Goal: Contribute content: Add original content to the website for others to see

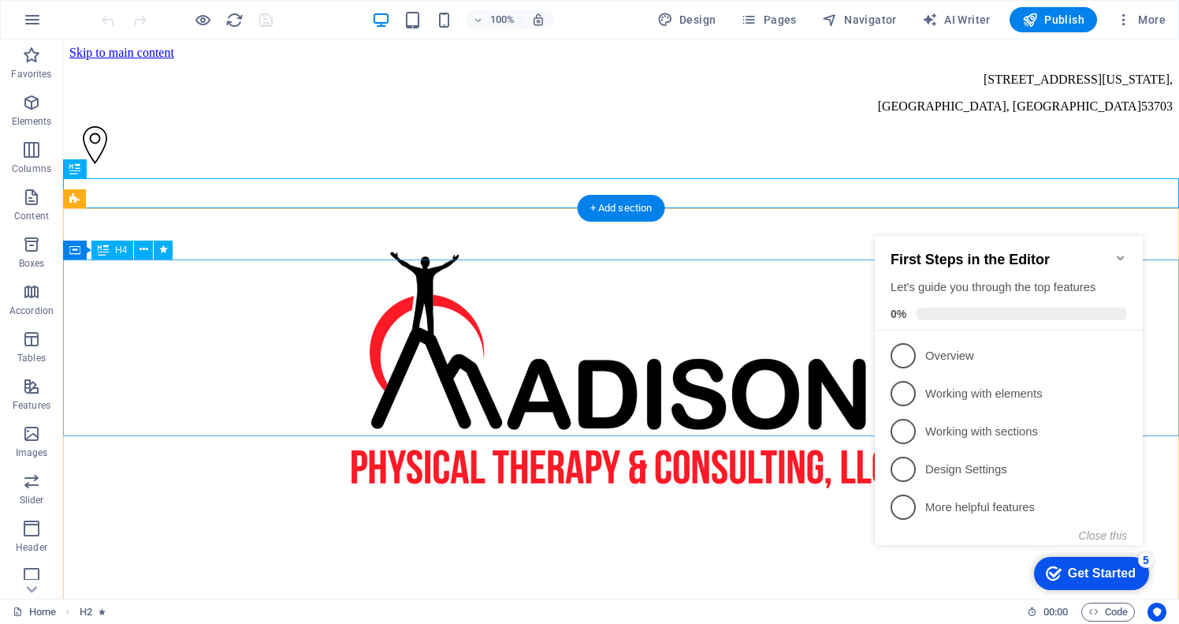
click at [1123, 252] on icon "Minimize checklist" at bounding box center [1121, 258] width 13 height 13
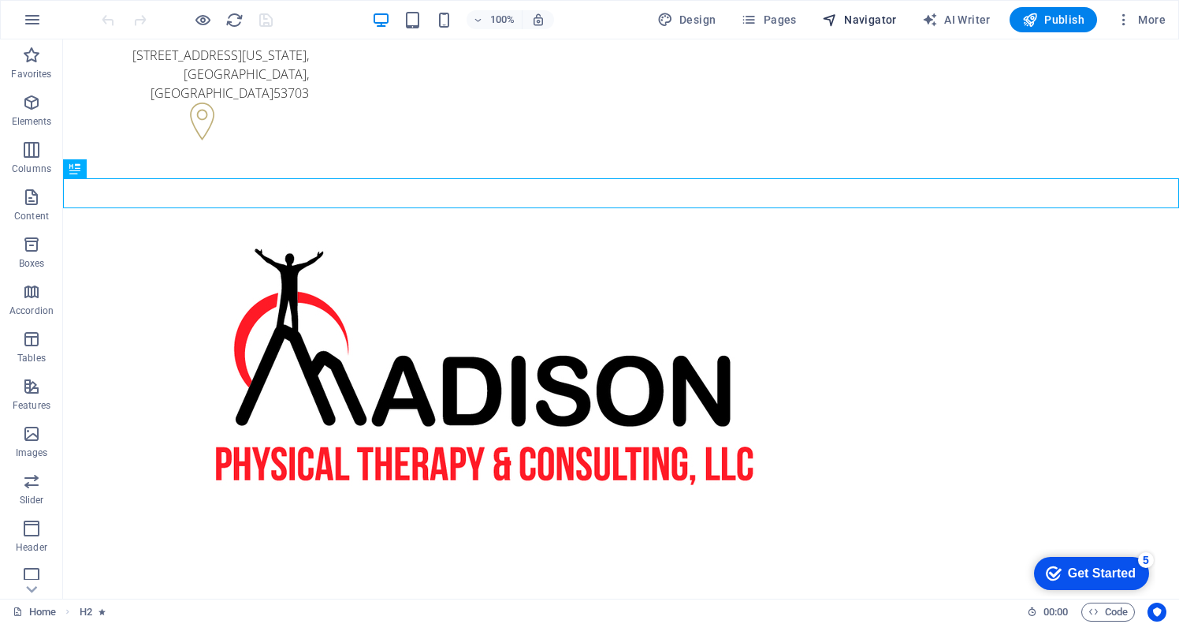
click at [863, 24] on span "Navigator" at bounding box center [859, 20] width 75 height 16
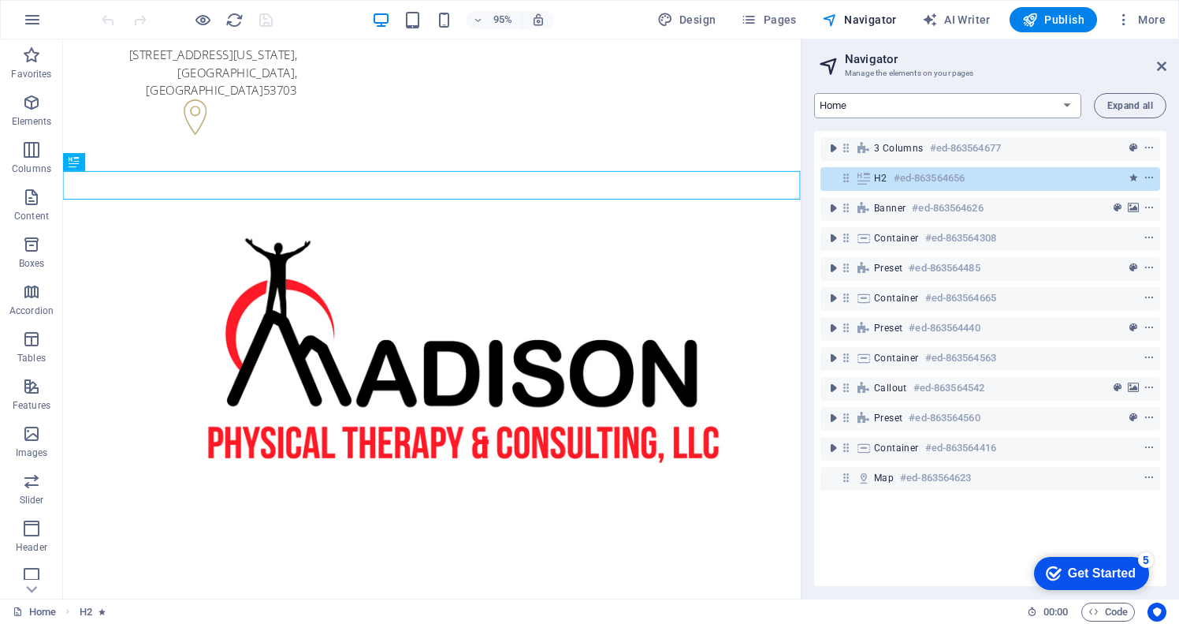
select select "16472080-en"
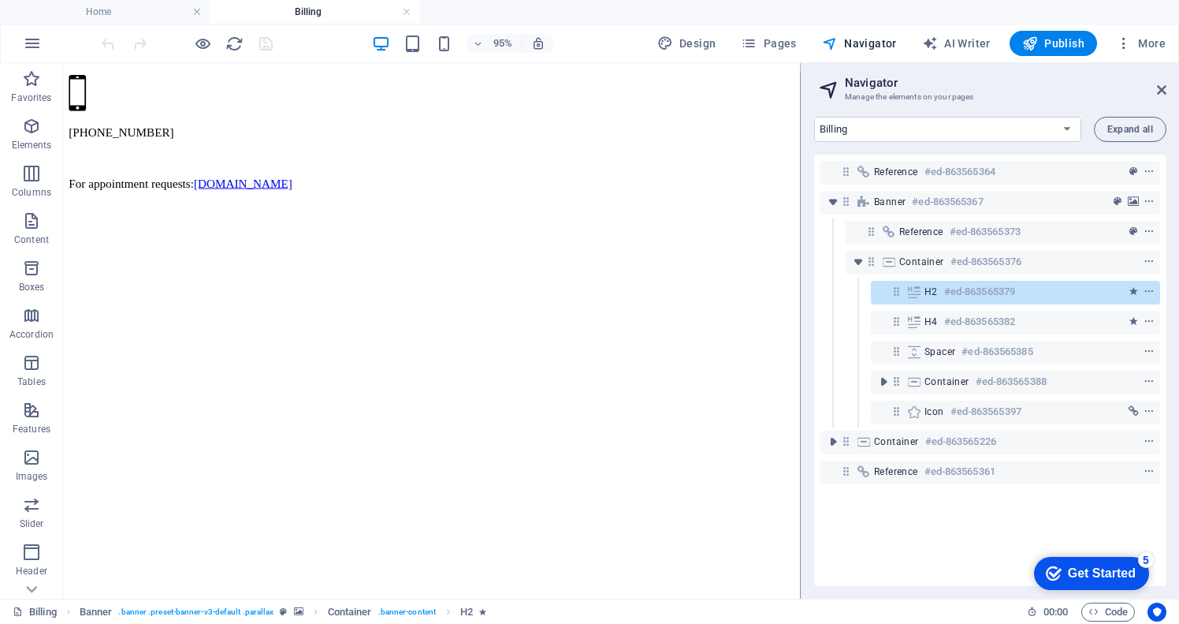
scroll to position [650, 0]
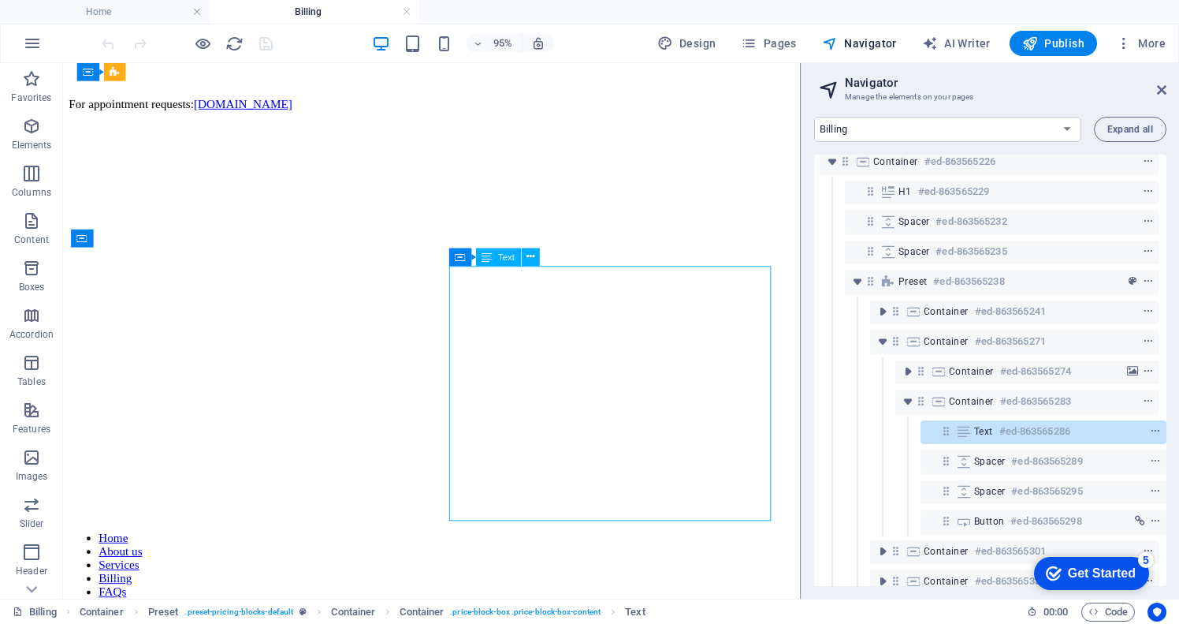
scroll to position [337, 4]
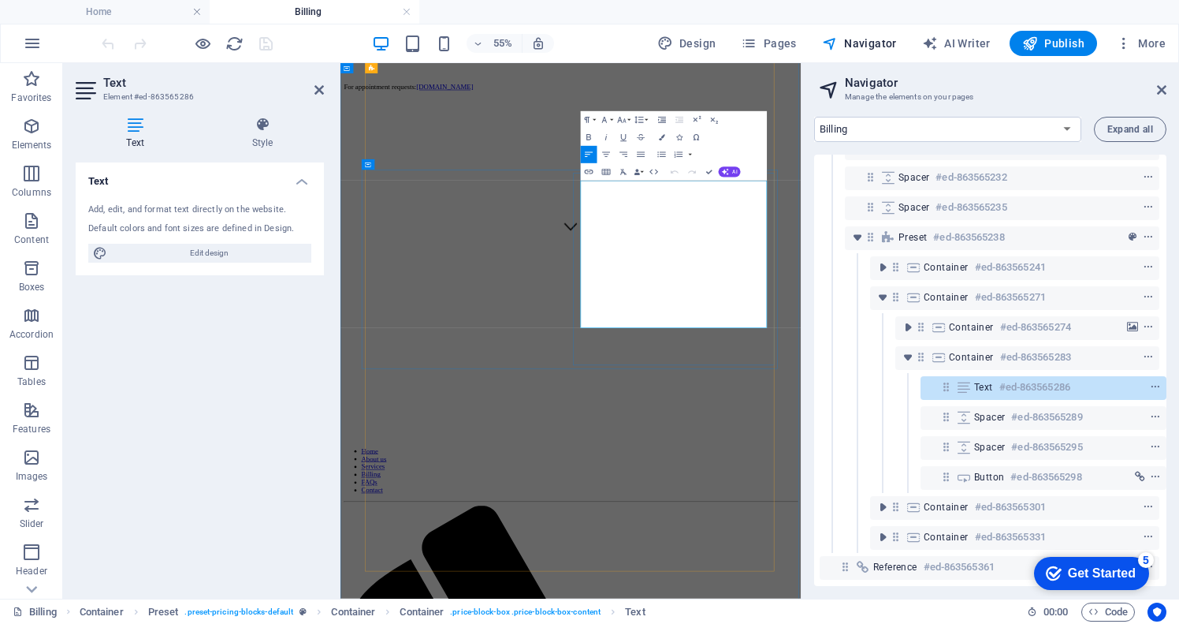
drag, startPoint x: 918, startPoint y: 485, endPoint x: 944, endPoint y: 485, distance: 25.2
drag, startPoint x: 926, startPoint y: 517, endPoint x: 782, endPoint y: 520, distance: 143.5
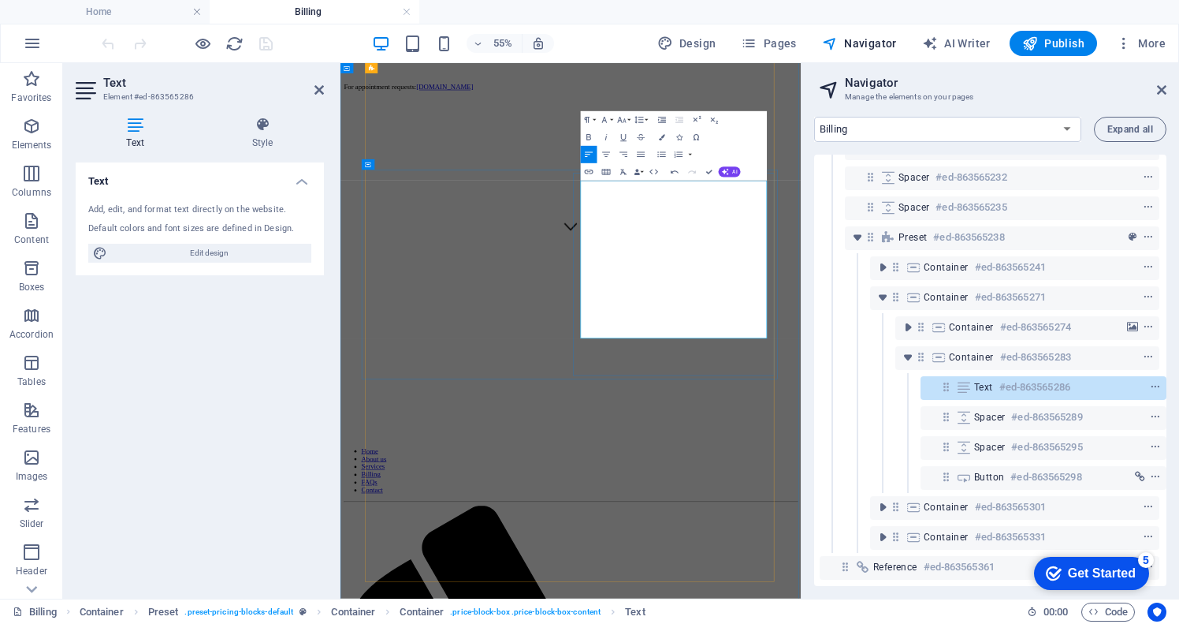
click at [1056, 46] on span "Publish" at bounding box center [1054, 43] width 62 height 16
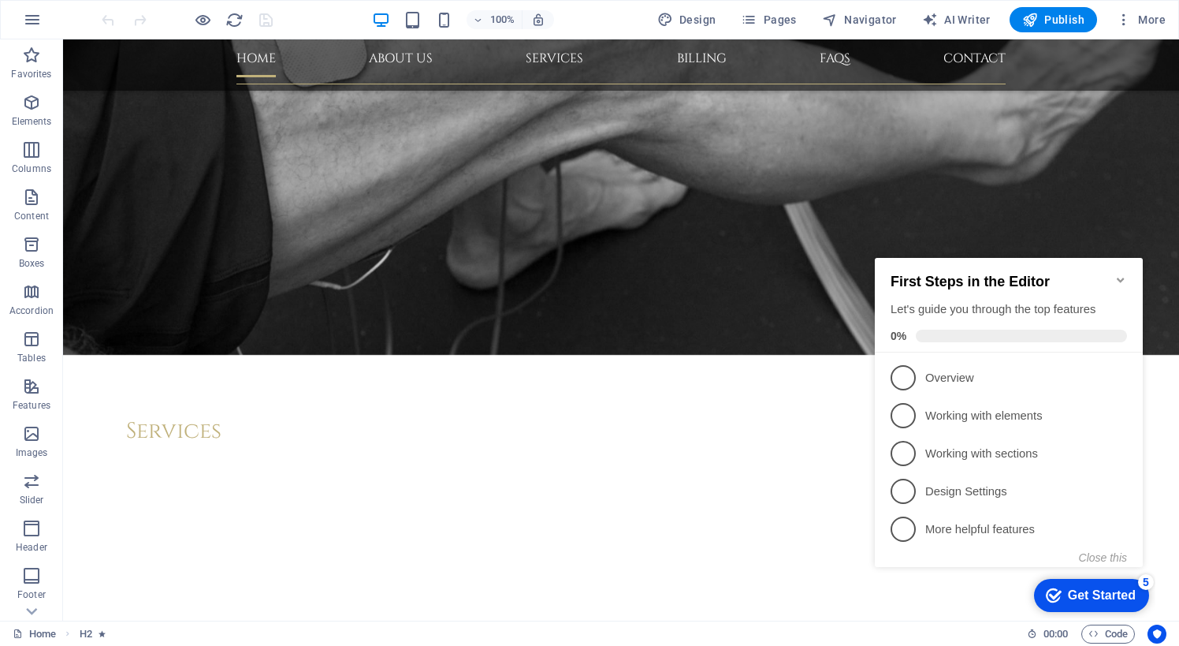
scroll to position [4426, 0]
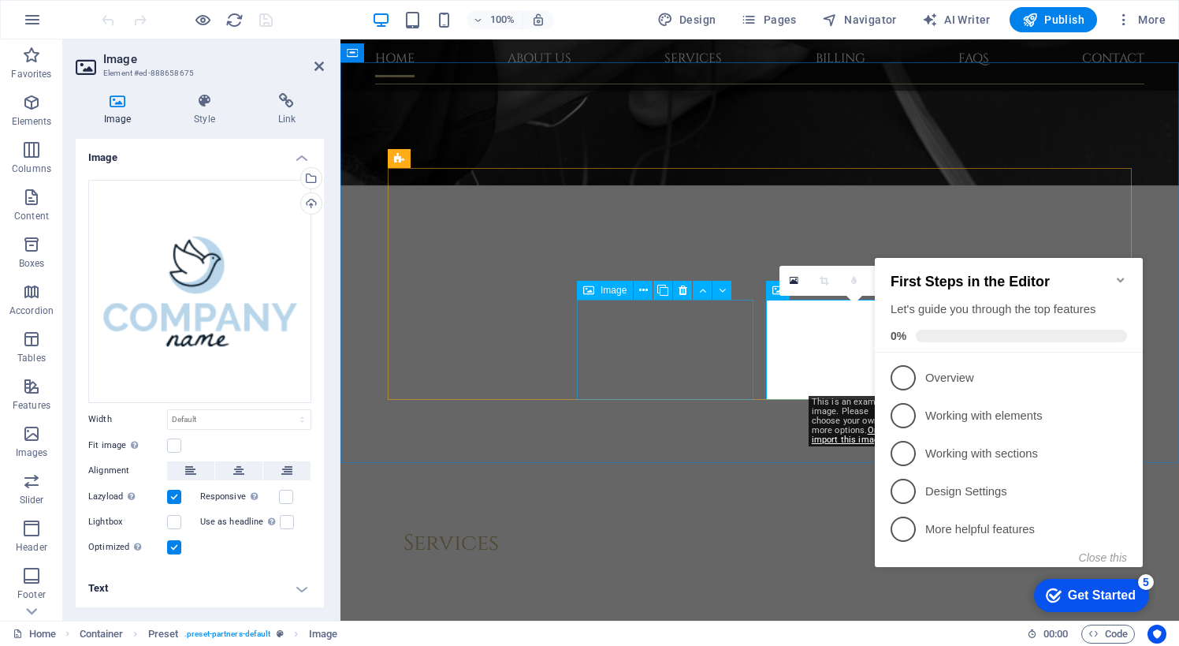
scroll to position [4272, 0]
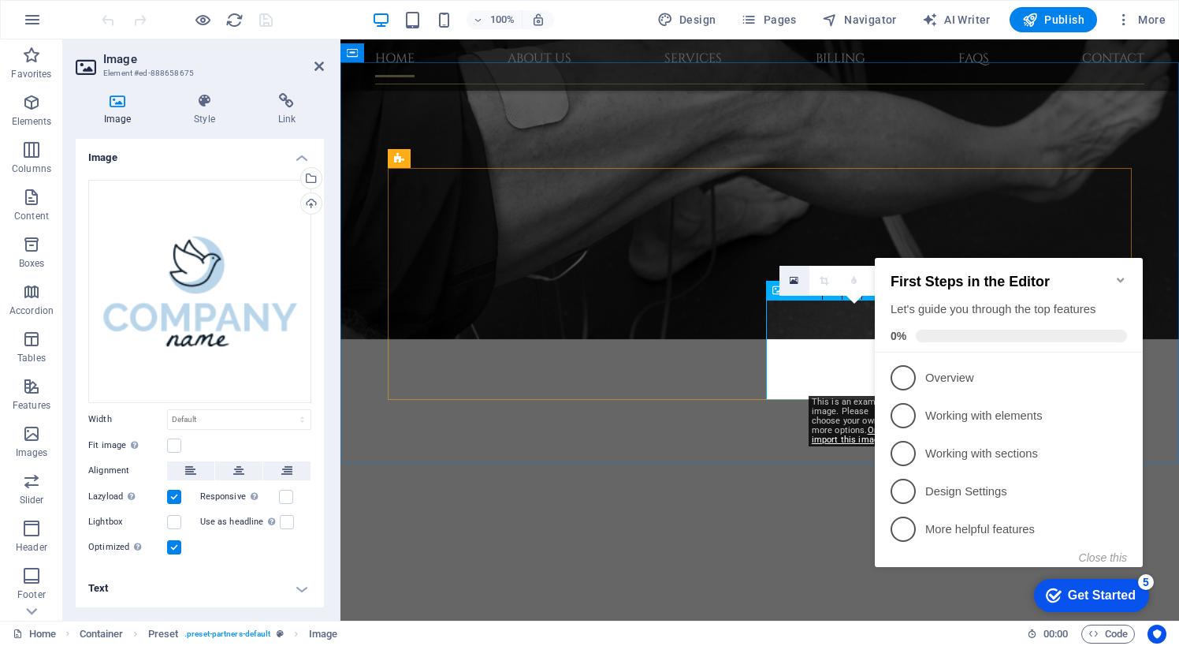
click at [795, 282] on icon at bounding box center [794, 280] width 9 height 11
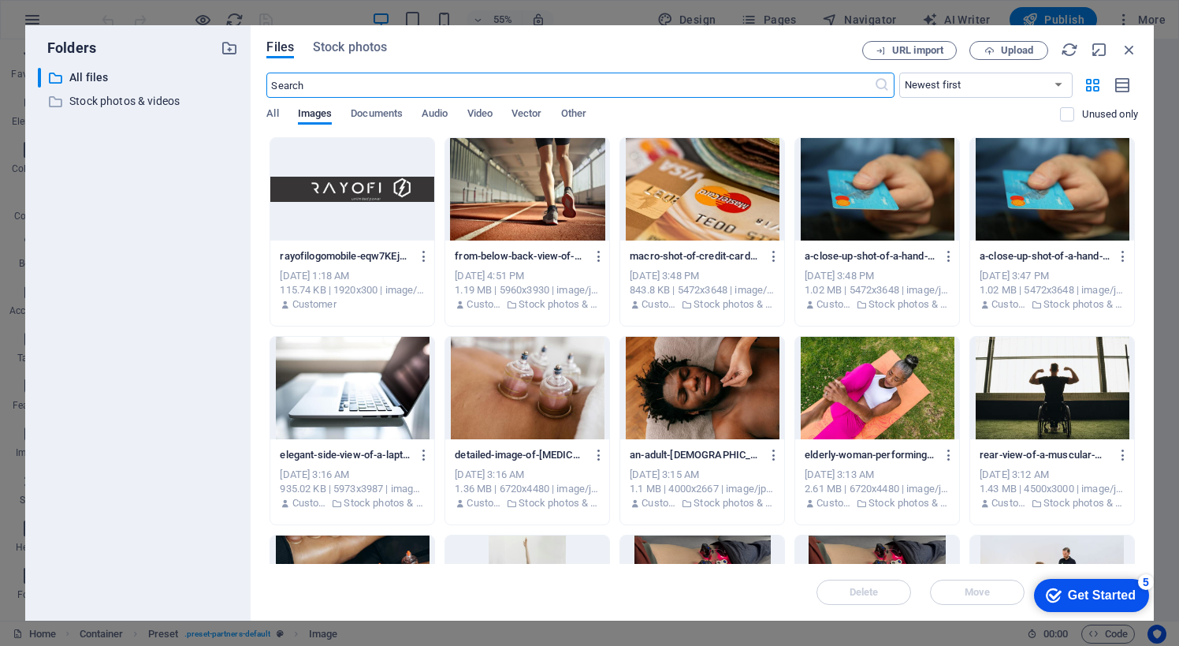
scroll to position [3801, 0]
click at [278, 112] on span "All" at bounding box center [272, 115] width 12 height 22
click at [1009, 53] on span "Upload" at bounding box center [1017, 50] width 32 height 9
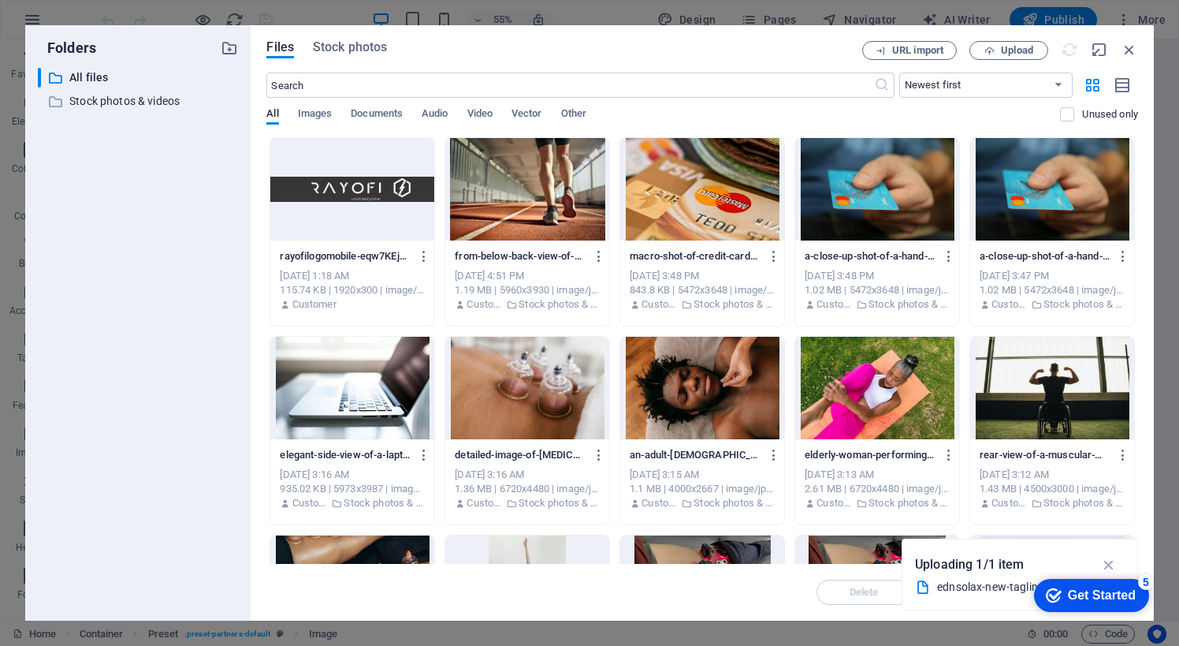
scroll to position [4272, 0]
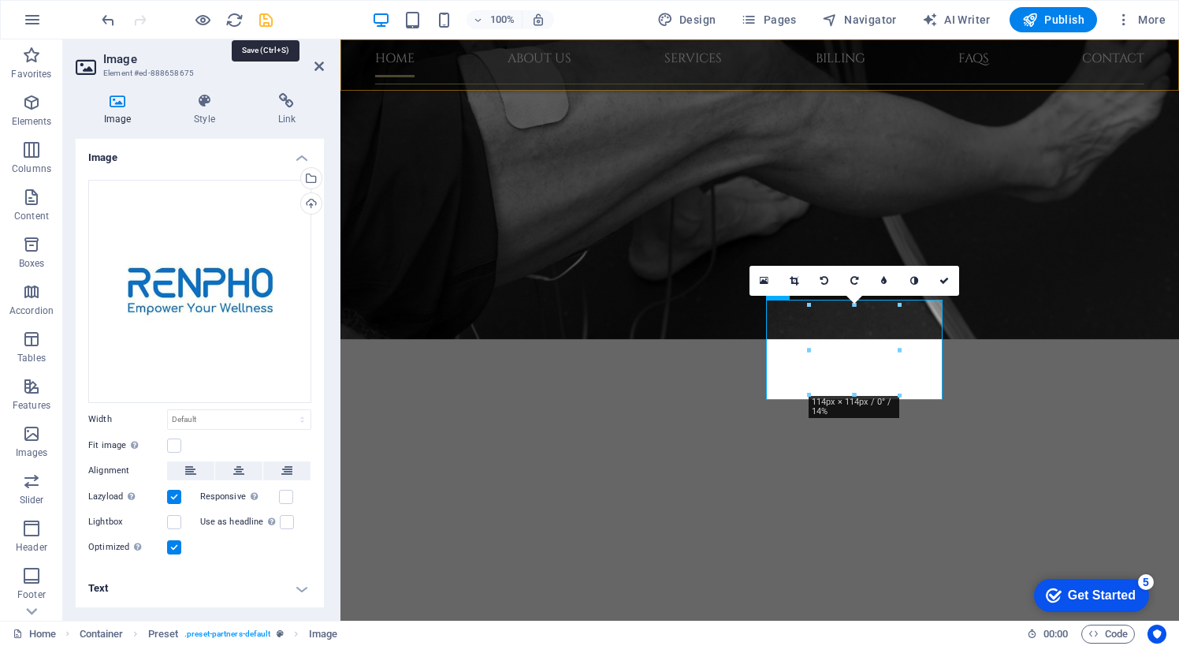
click at [265, 24] on icon "save" at bounding box center [266, 20] width 18 height 18
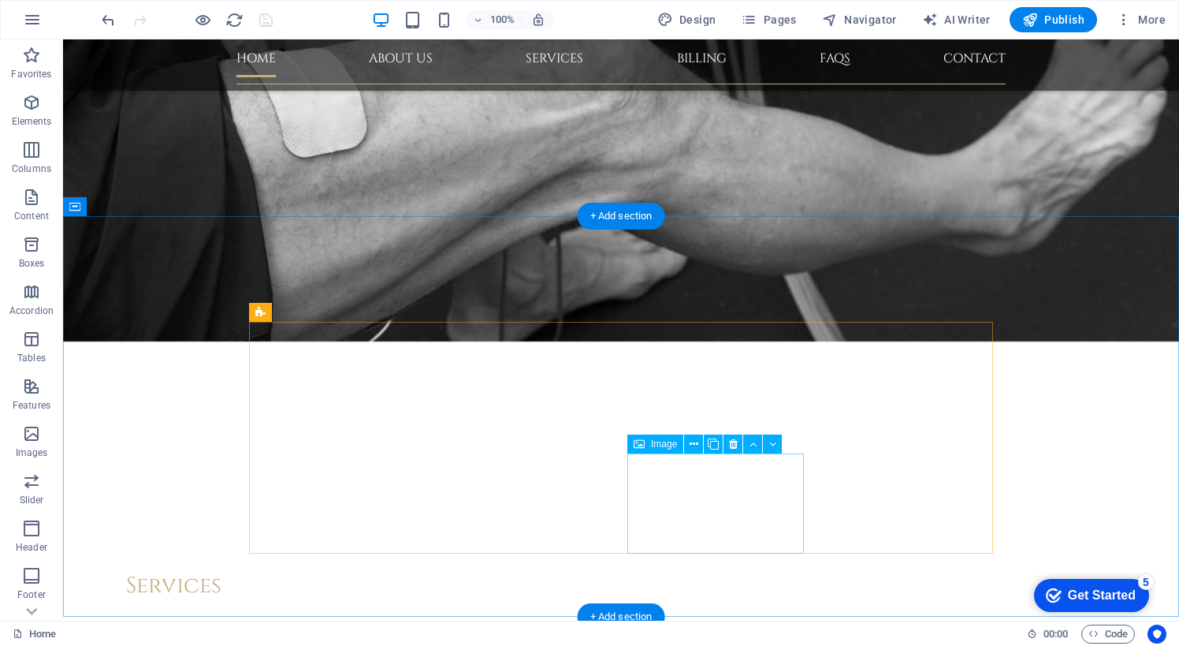
drag, startPoint x: 723, startPoint y: 517, endPoint x: 440, endPoint y: 518, distance: 283.0
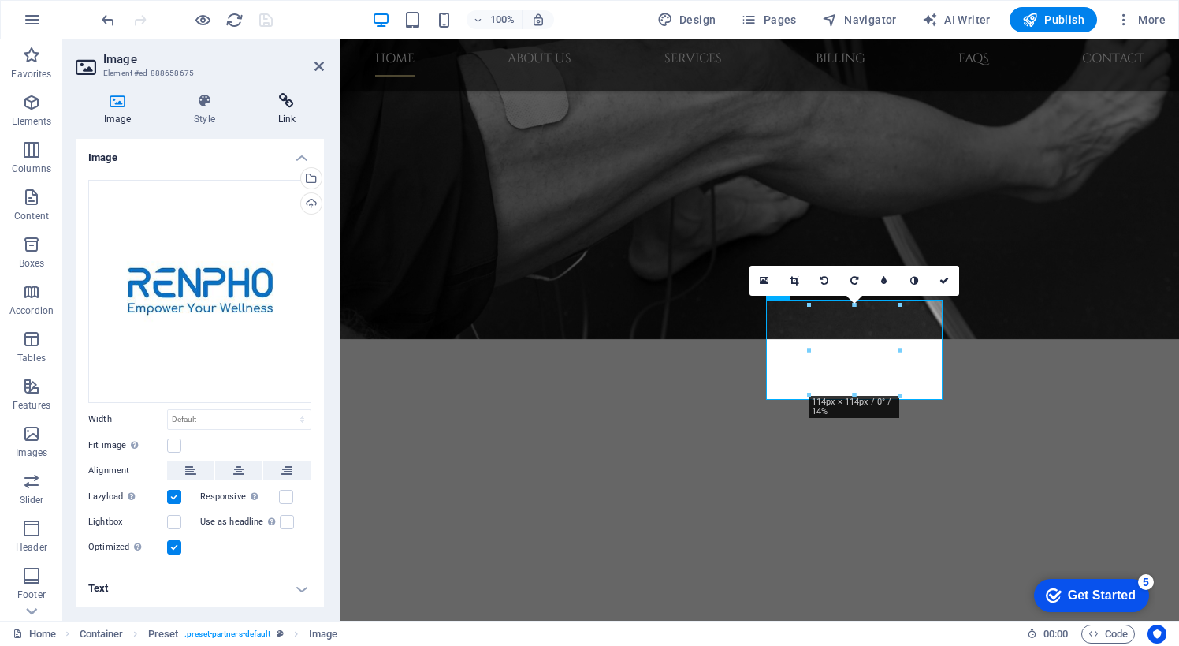
click at [293, 103] on icon at bounding box center [287, 101] width 74 height 16
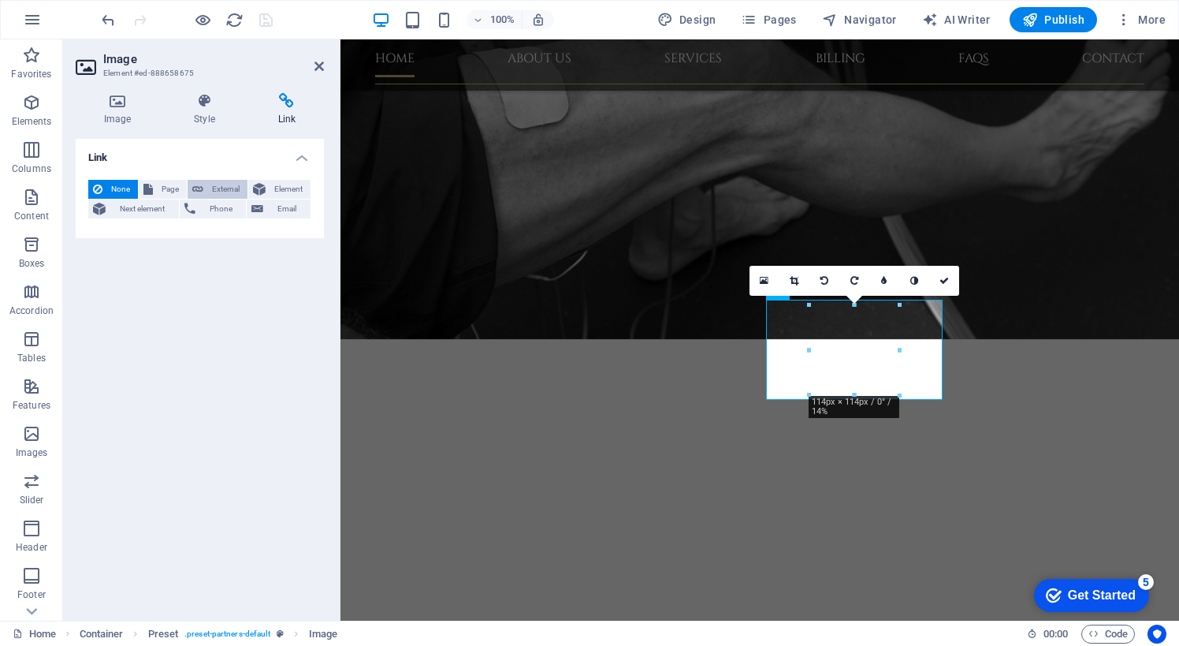
click at [225, 184] on span "External" at bounding box center [225, 189] width 35 height 19
select select "blank"
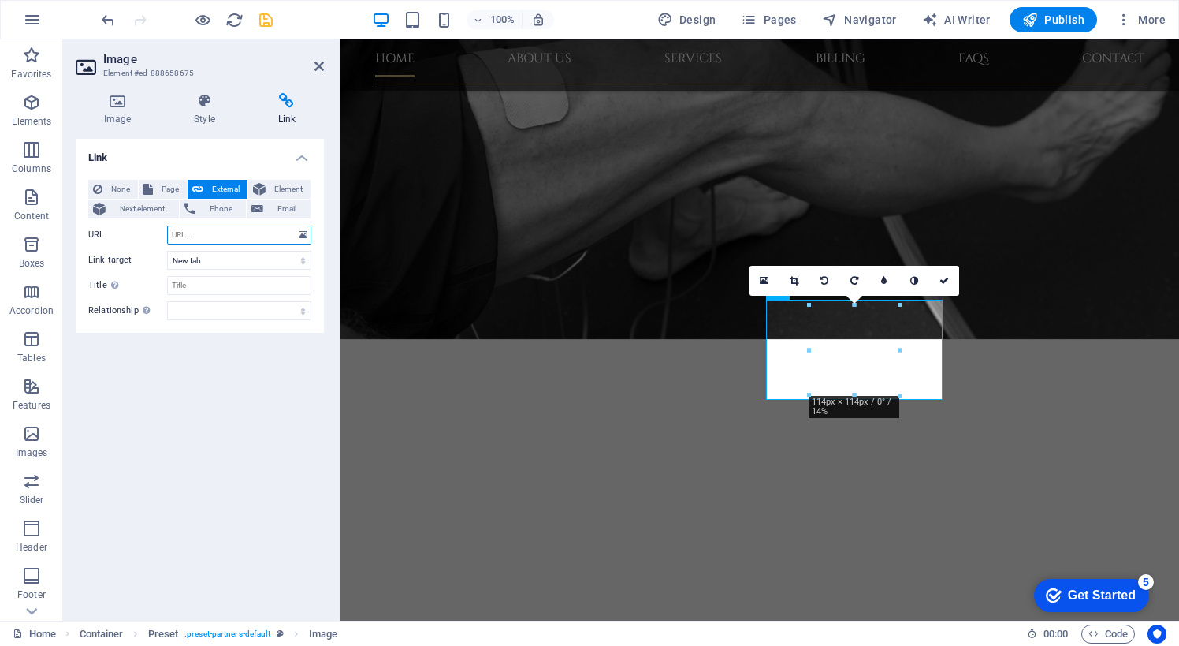
click at [235, 229] on input "URL" at bounding box center [239, 234] width 144 height 19
paste input "https://renpho.com/?ref=djiqwqqq"
type input "https://renpho.com/?ref=djiqwqqq"
click at [267, 17] on icon "save" at bounding box center [266, 20] width 18 height 18
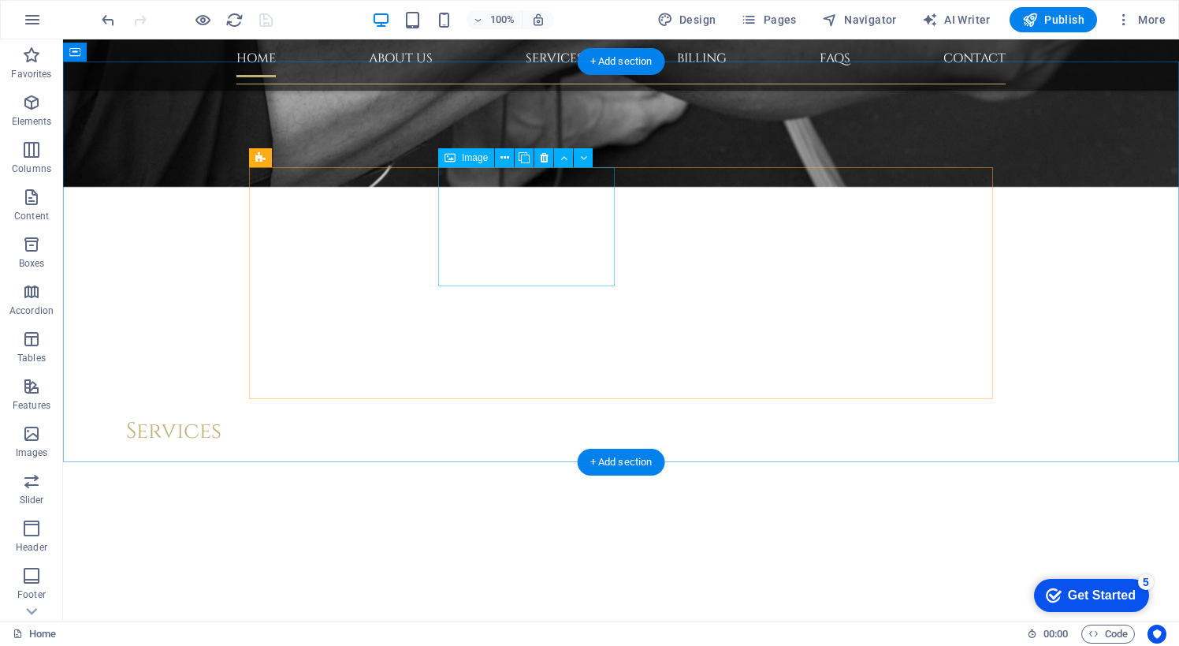
scroll to position [4426, 0]
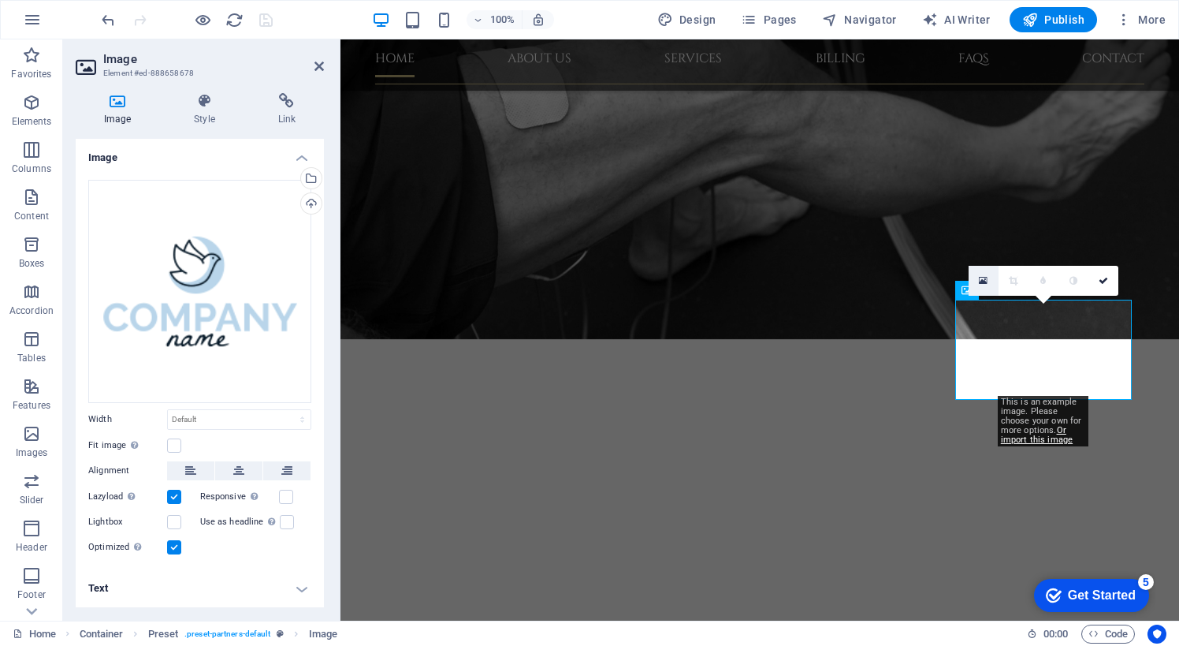
click at [987, 277] on icon at bounding box center [983, 280] width 9 height 11
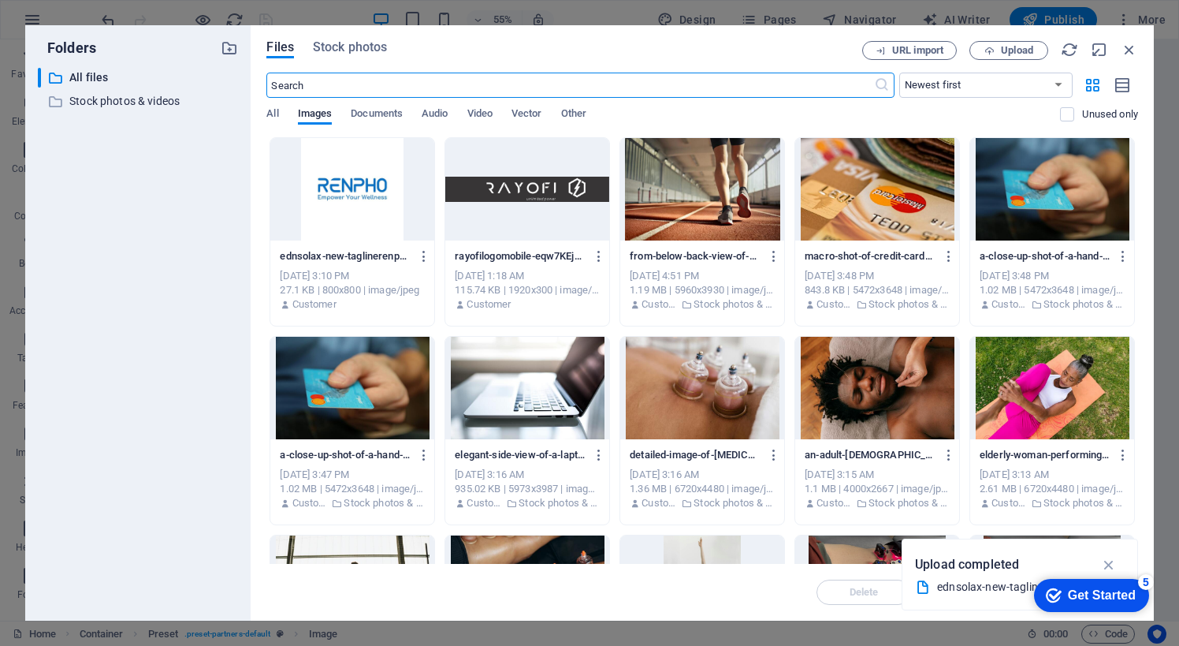
scroll to position [3801, 0]
click at [277, 115] on span "All" at bounding box center [272, 115] width 12 height 22
click at [996, 54] on span "Upload" at bounding box center [1009, 51] width 65 height 10
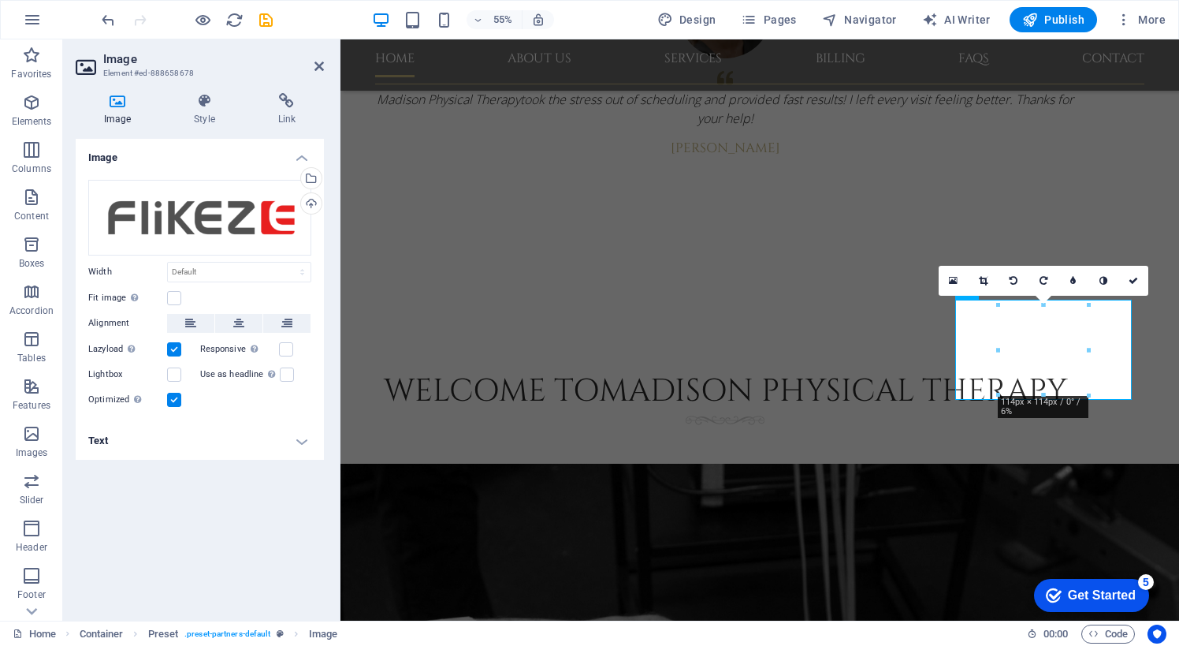
scroll to position [4272, 0]
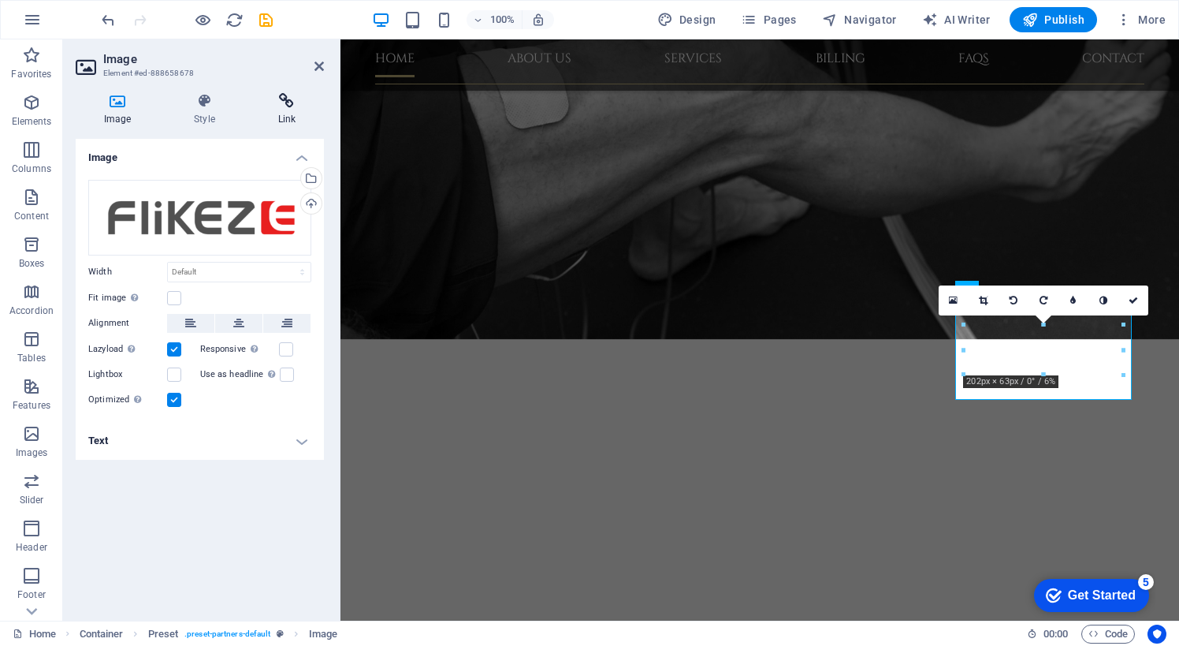
click at [290, 105] on icon at bounding box center [287, 101] width 74 height 16
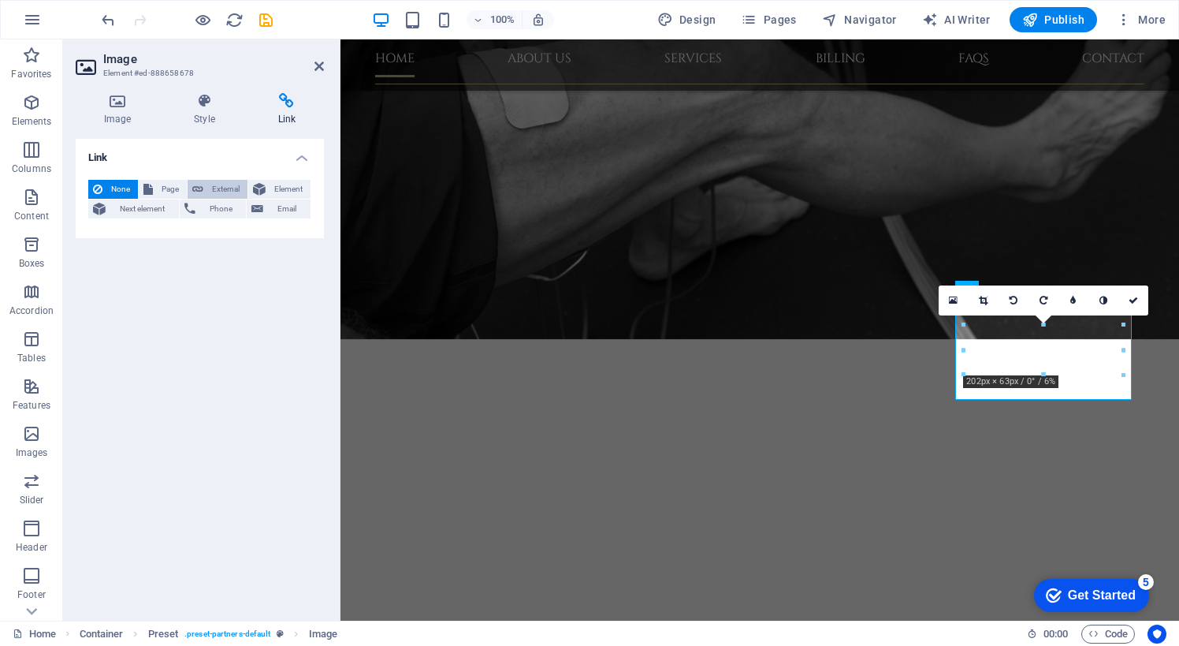
click at [233, 181] on span "External" at bounding box center [225, 189] width 35 height 19
select select "blank"
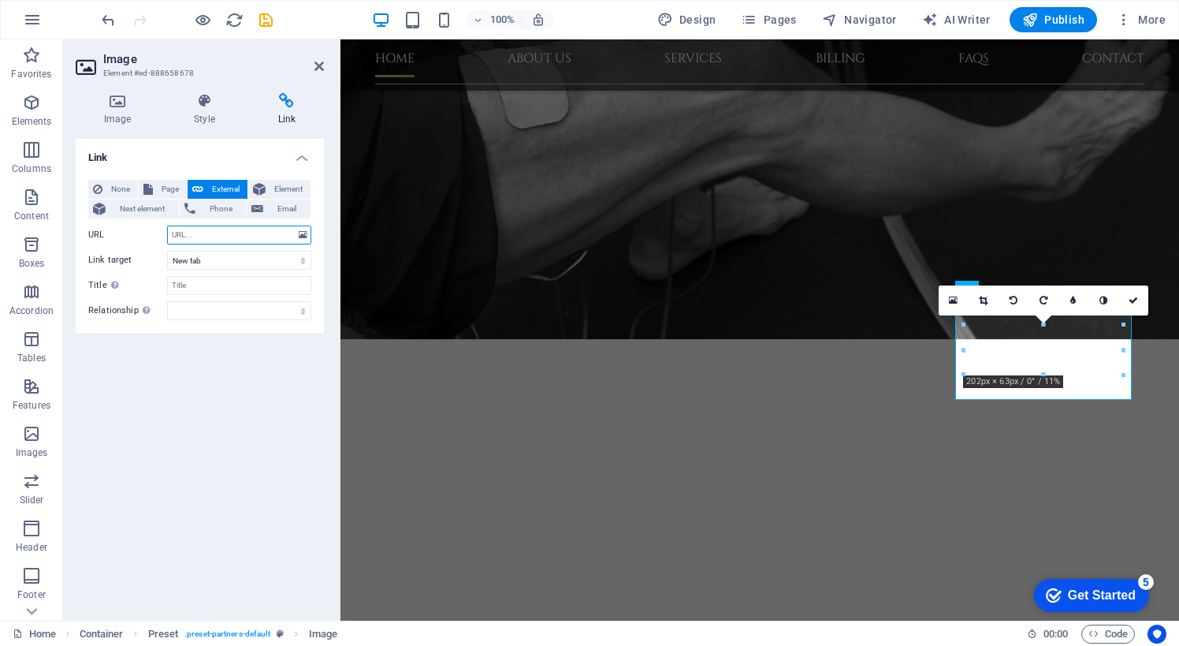
click at [212, 233] on input "URL" at bounding box center [239, 234] width 144 height 19
paste input "https://flikeze.com?sca_ref=9508250.ujraY5XK5L6co"
type input "https://flikeze.com?sca_ref=9508250.ujraY5XK5L6co"
click at [266, 12] on icon "save" at bounding box center [266, 20] width 18 height 18
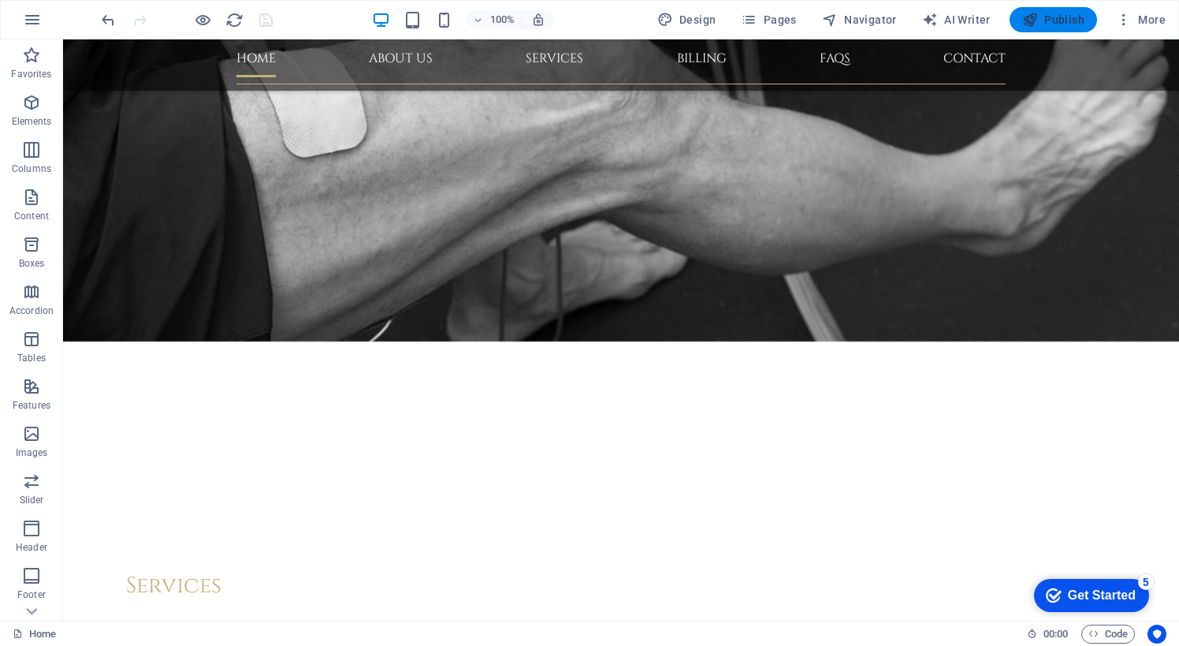
click at [1057, 17] on span "Publish" at bounding box center [1054, 20] width 62 height 16
